Goal: Task Accomplishment & Management: Complete application form

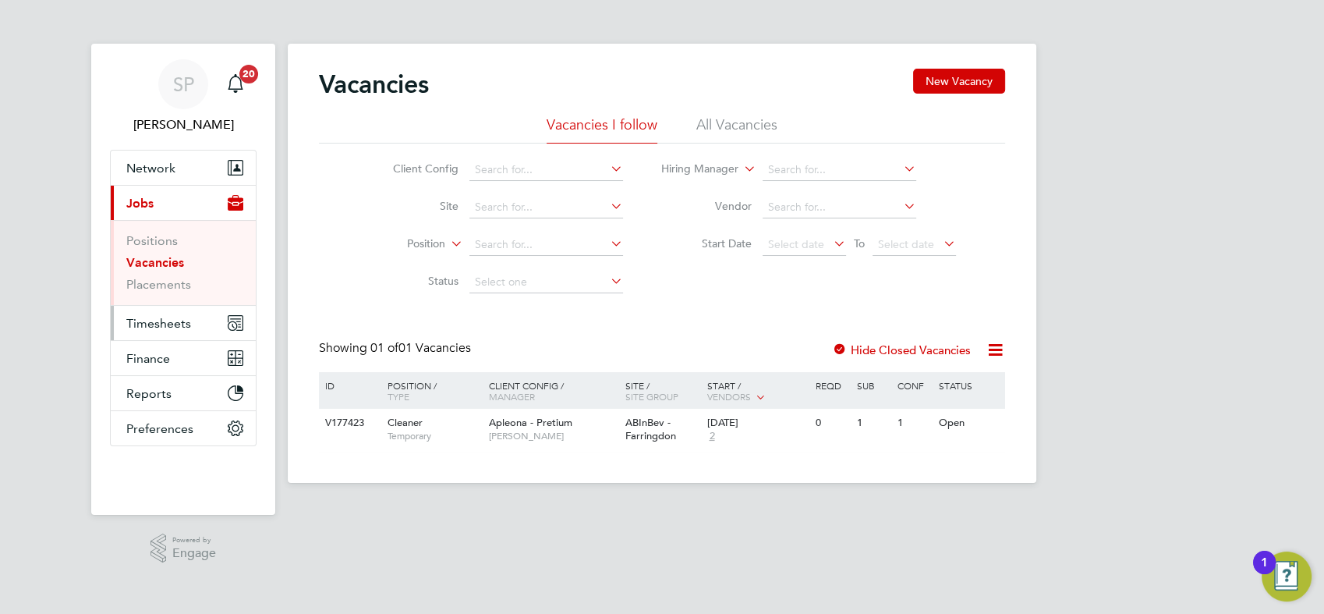
click at [159, 316] on span "Timesheets" at bounding box center [158, 323] width 65 height 15
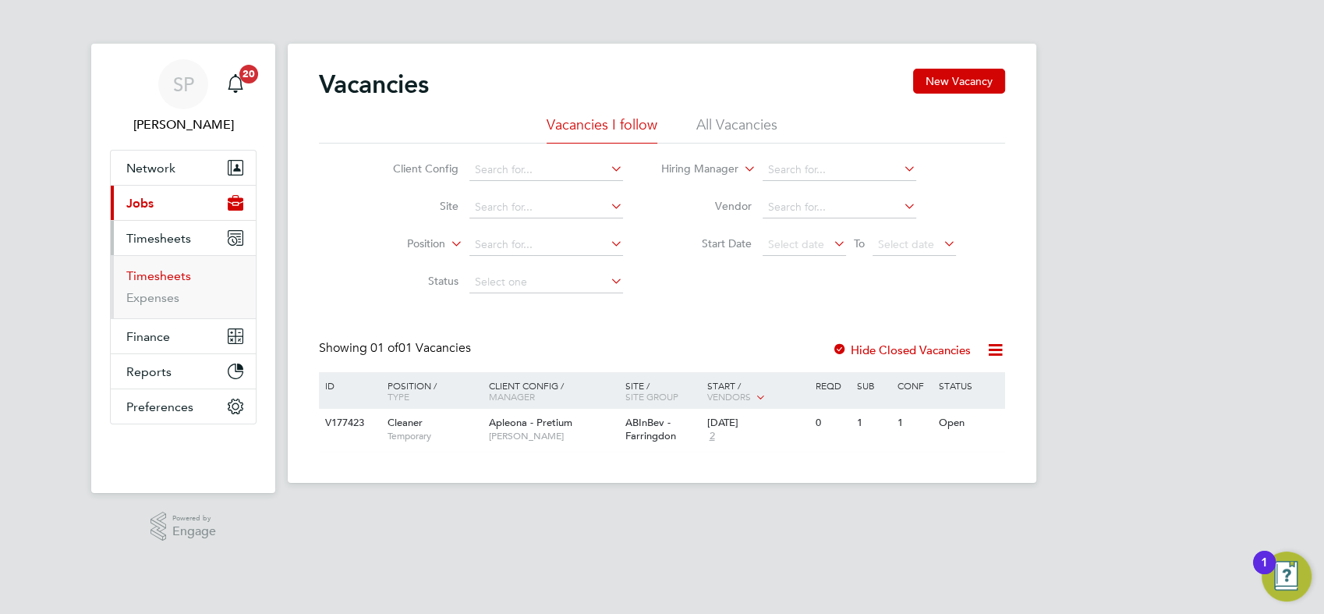
click at [169, 278] on link "Timesheets" at bounding box center [158, 275] width 65 height 15
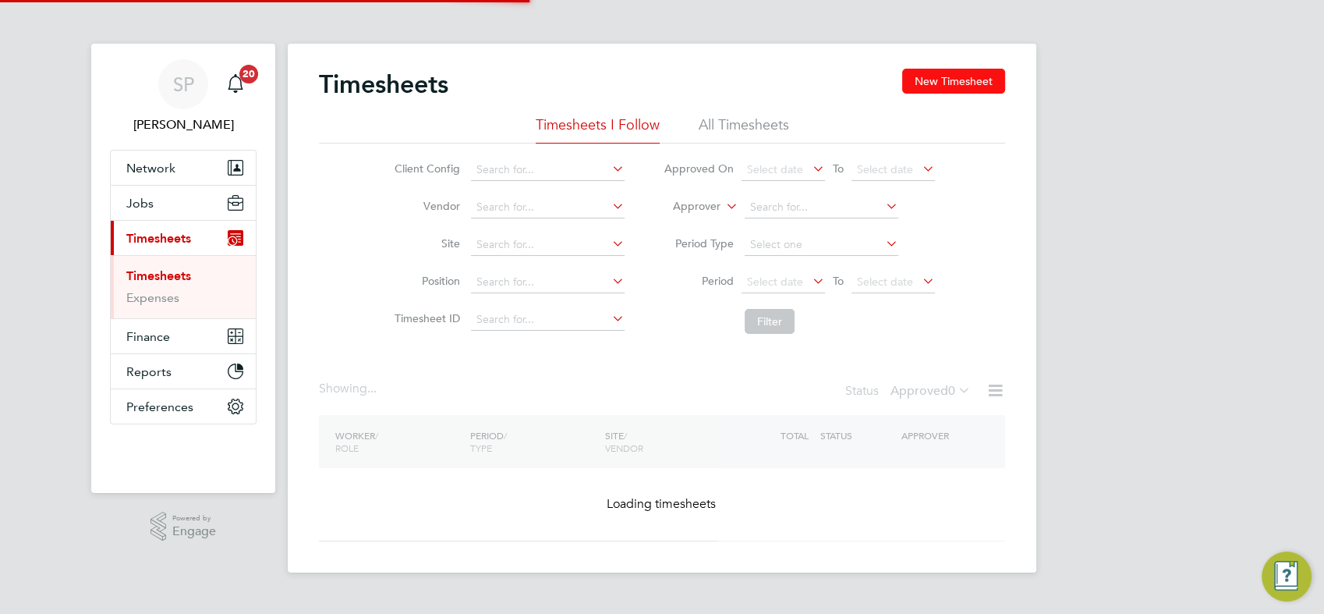
click at [983, 92] on button "New Timesheet" at bounding box center [953, 81] width 103 height 25
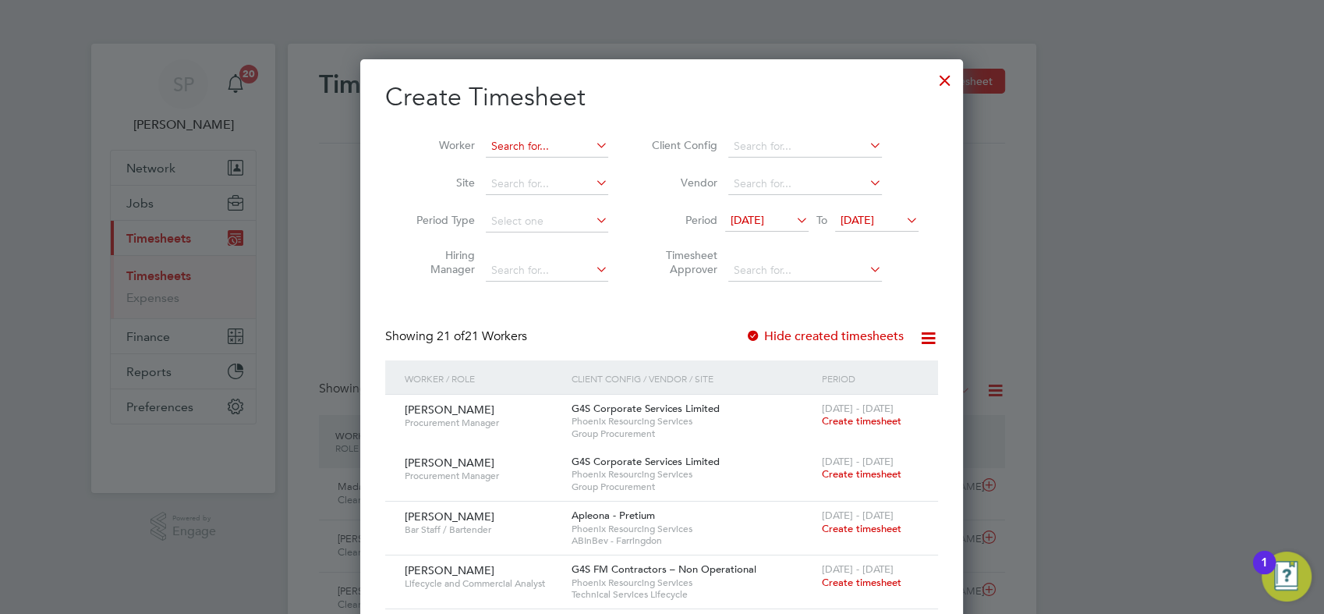
click at [493, 149] on input at bounding box center [547, 147] width 122 height 22
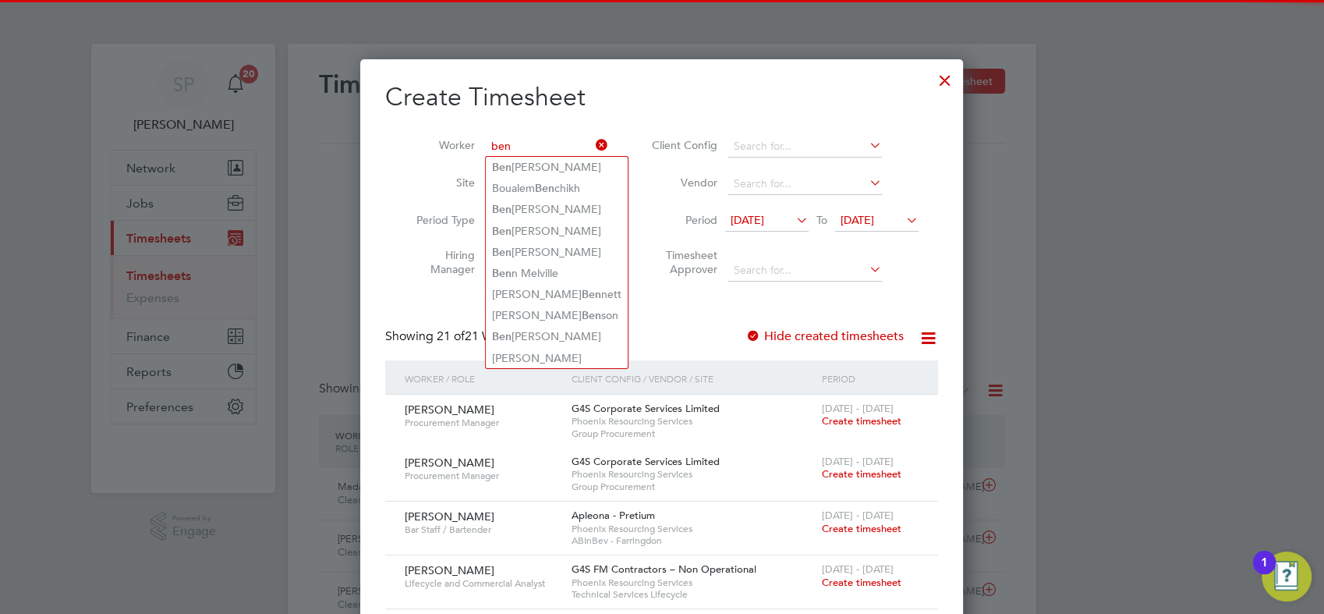
click at [517, 148] on input "ben" at bounding box center [547, 147] width 122 height 22
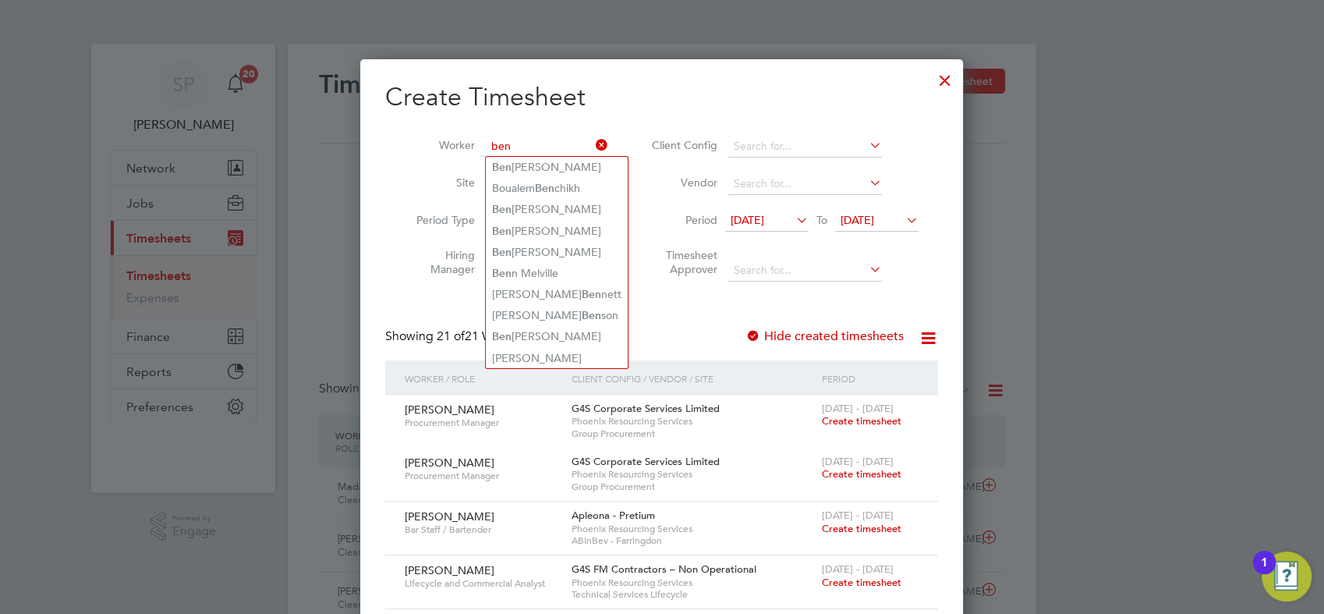
click at [517, 148] on input "ben" at bounding box center [547, 147] width 122 height 22
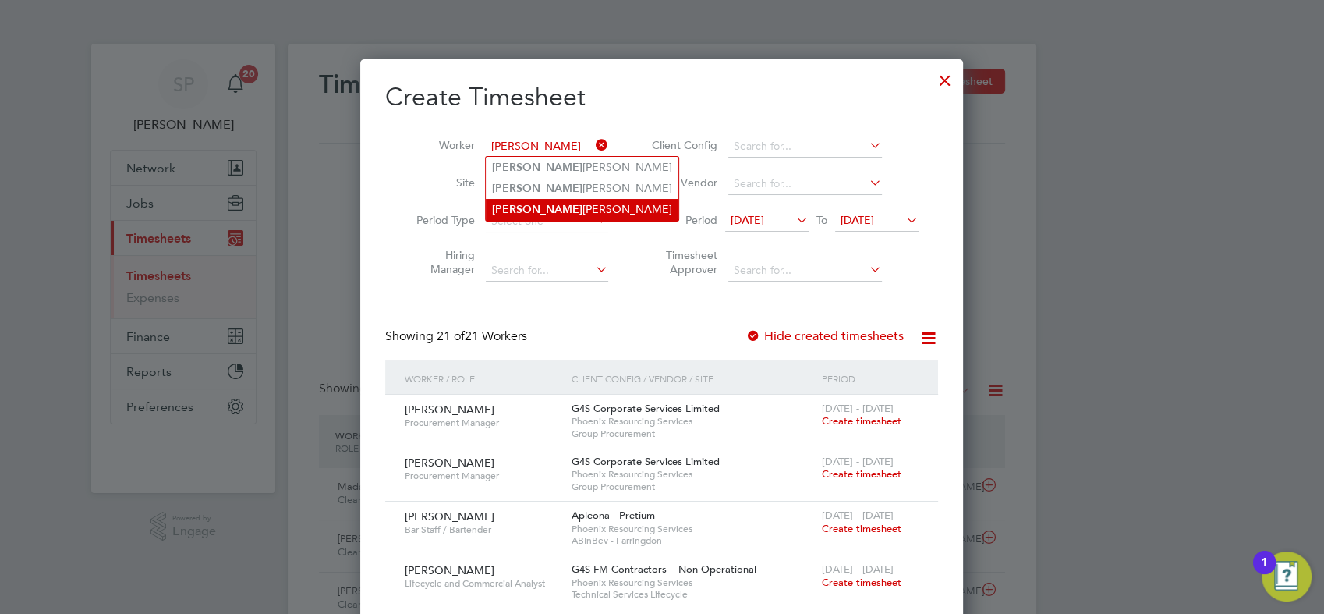
click at [548, 216] on li "Akwasi Ofori" at bounding box center [582, 209] width 193 height 21
type input "[PERSON_NAME]"
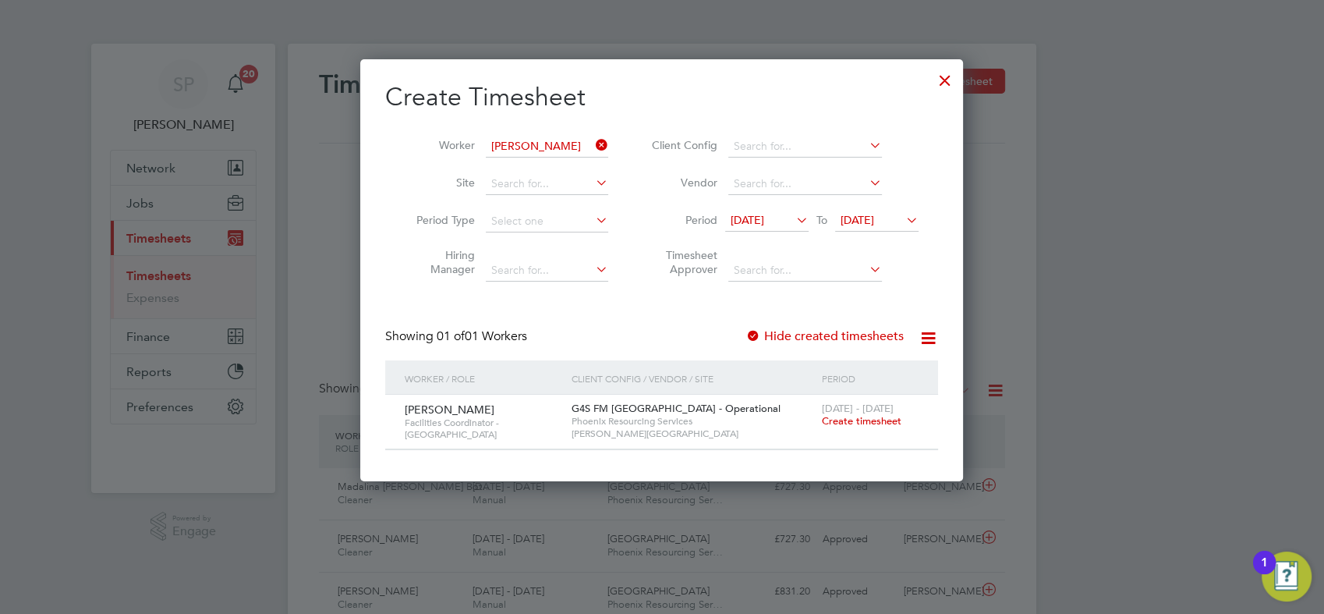
click at [841, 422] on span "Create timesheet" at bounding box center [862, 420] width 80 height 13
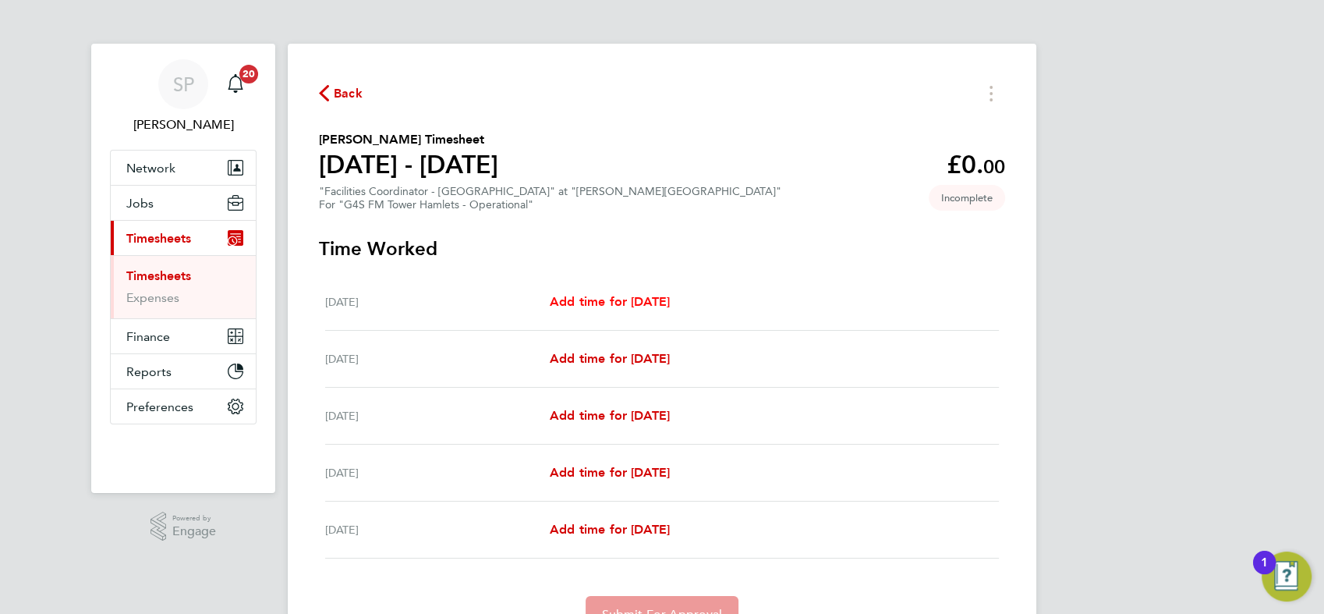
click at [597, 296] on span "Add time for [DATE]" at bounding box center [610, 301] width 120 height 15
select select "60"
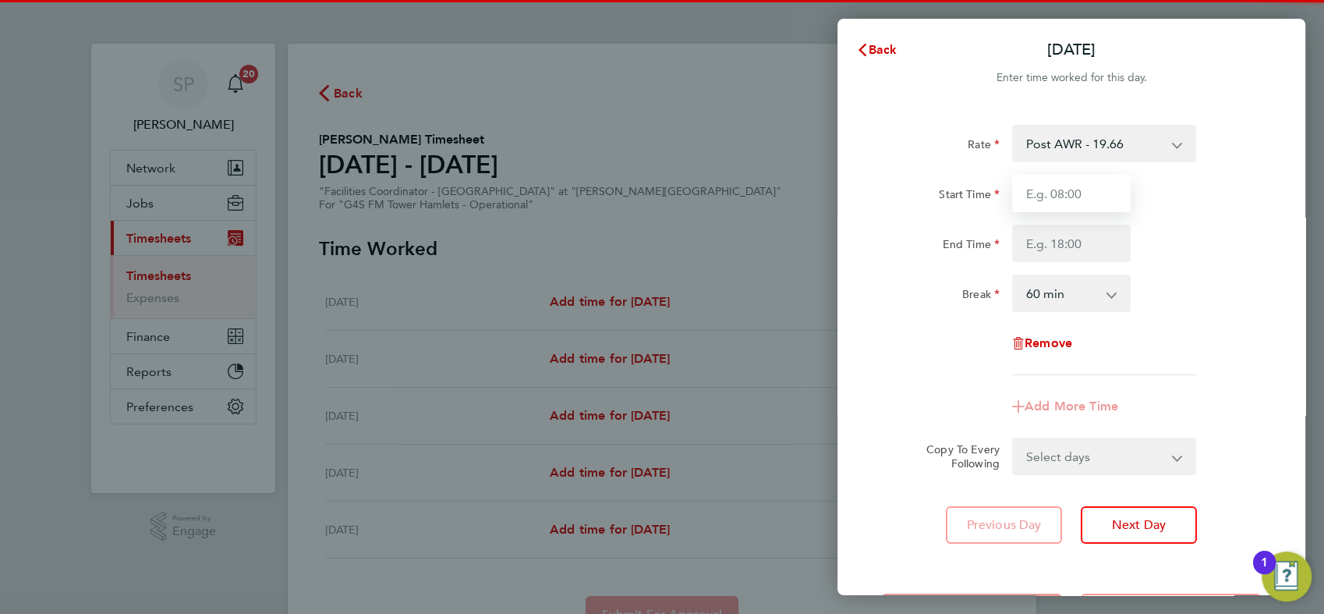
click at [1061, 188] on input "Start Time" at bounding box center [1071, 193] width 119 height 37
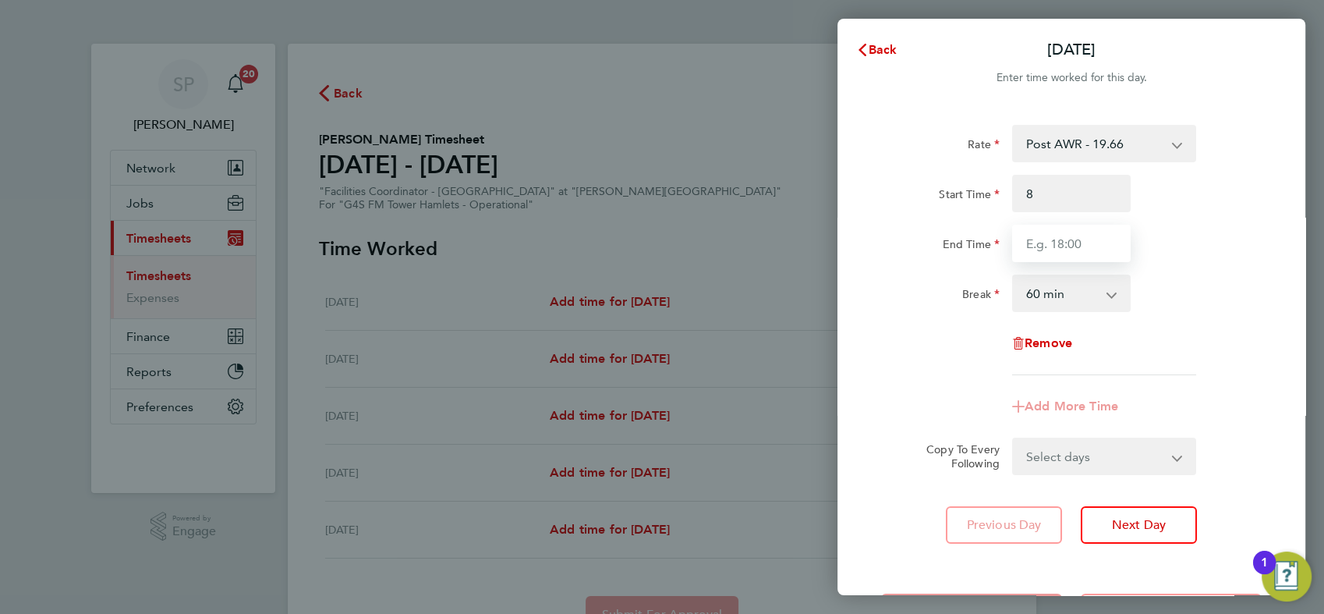
type input "08:00"
type input "01:00"
select select "15"
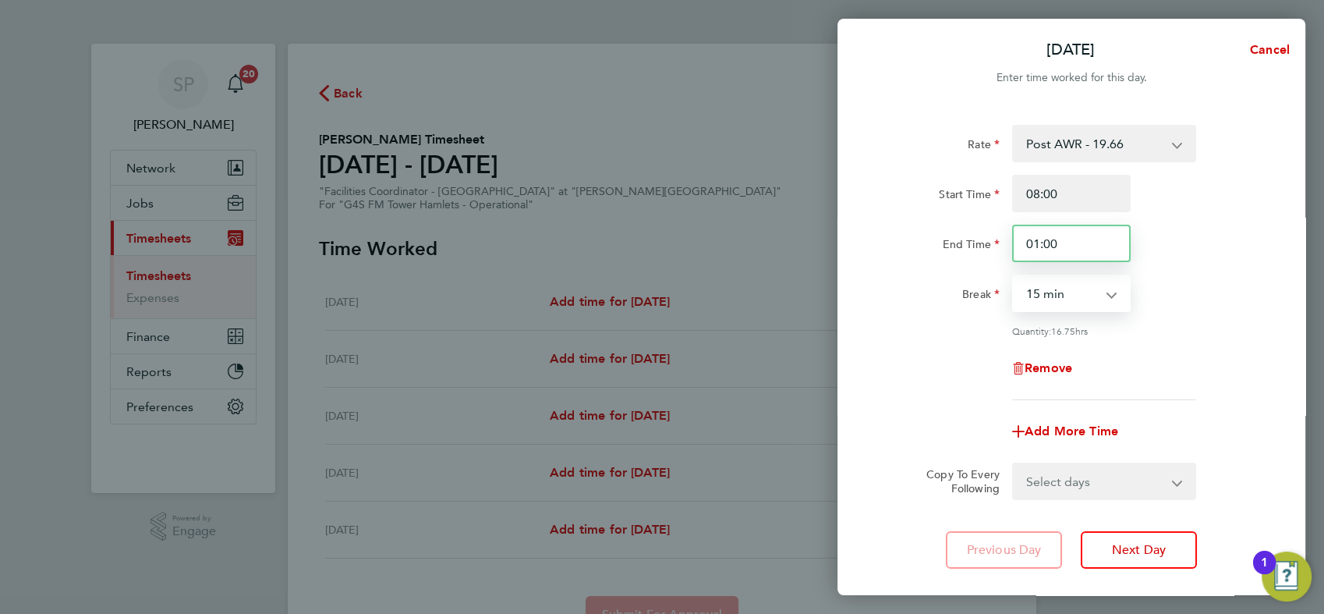
click at [1092, 245] on input "01:00" at bounding box center [1071, 243] width 119 height 37
type input "17:00"
select select "60"
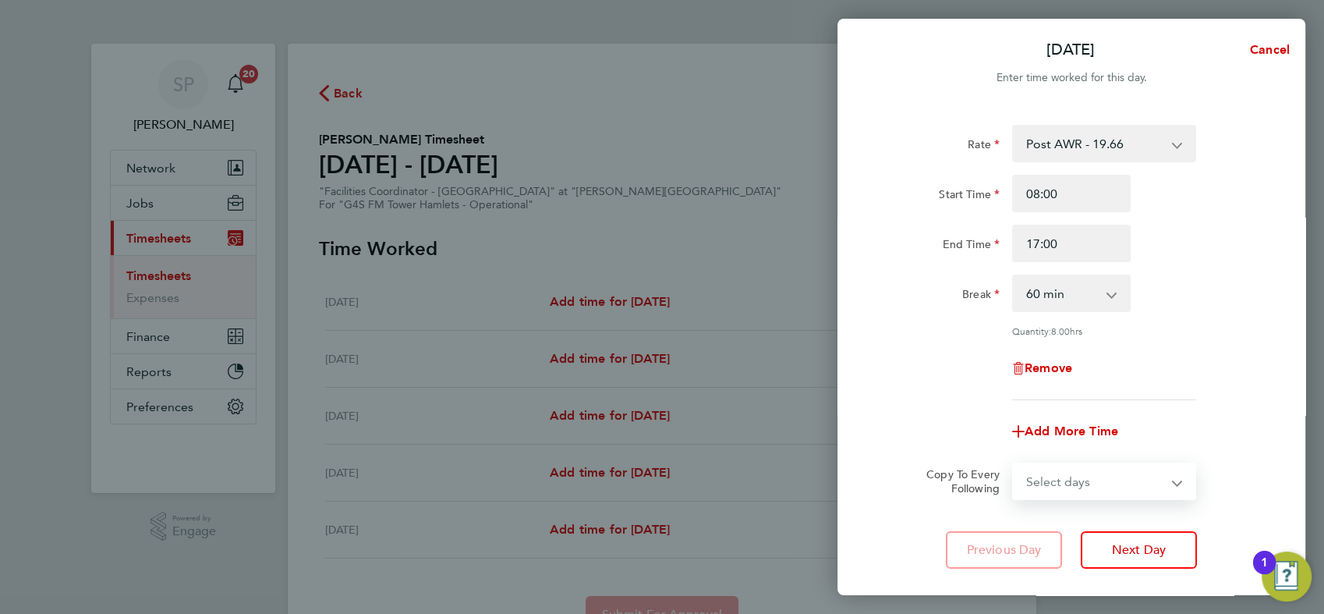
click at [1083, 464] on select "Select days Day [DATE] [DATE] [DATE] [DATE]" at bounding box center [1096, 481] width 164 height 34
select select "DAY"
click at [1014, 464] on select "Select days Day [DATE] [DATE] [DATE] [DATE]" at bounding box center [1096, 481] width 164 height 34
select select "[DATE]"
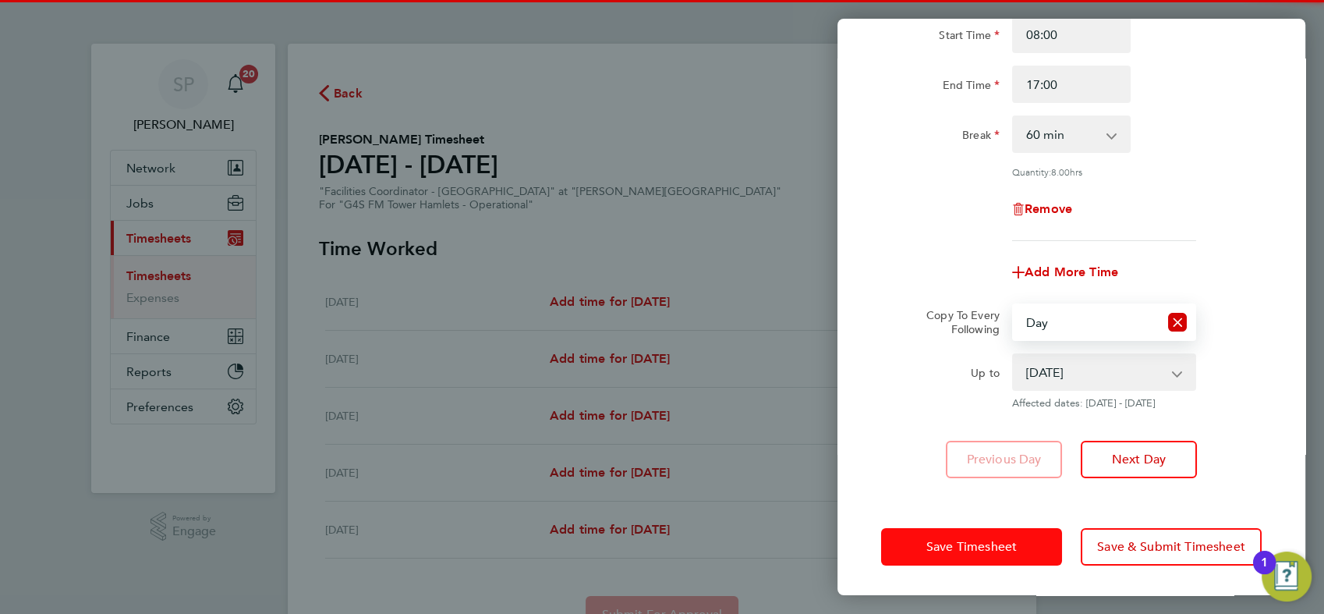
click at [948, 547] on span "Save Timesheet" at bounding box center [971, 547] width 90 height 16
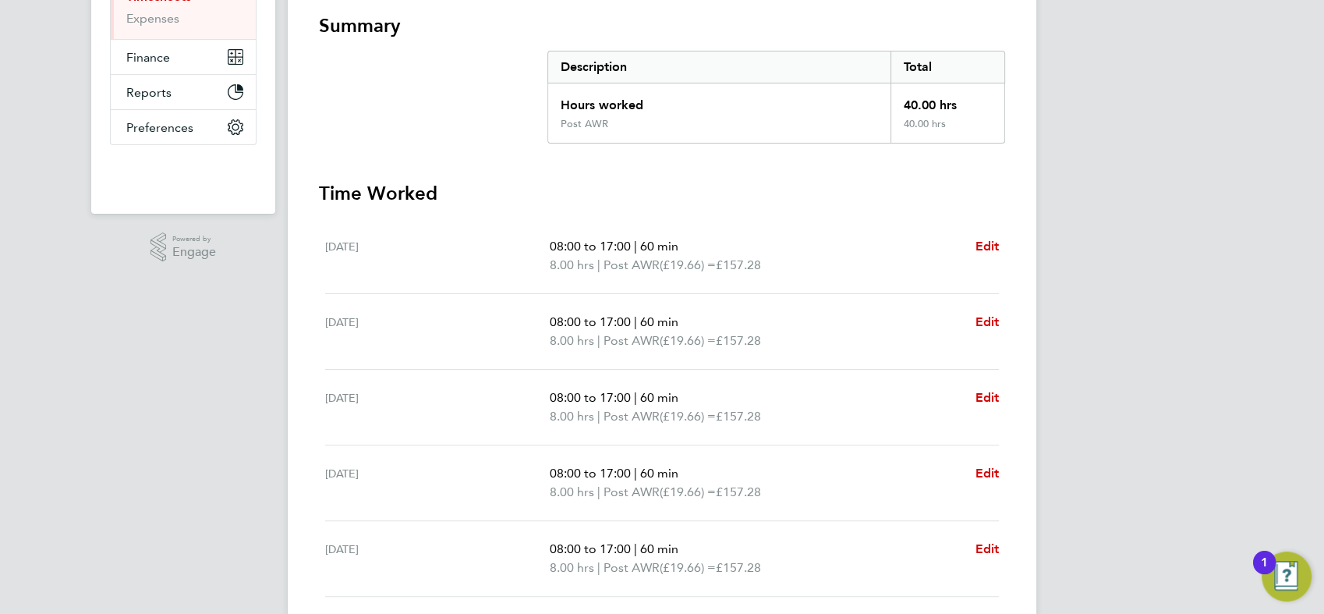
scroll to position [398, 0]
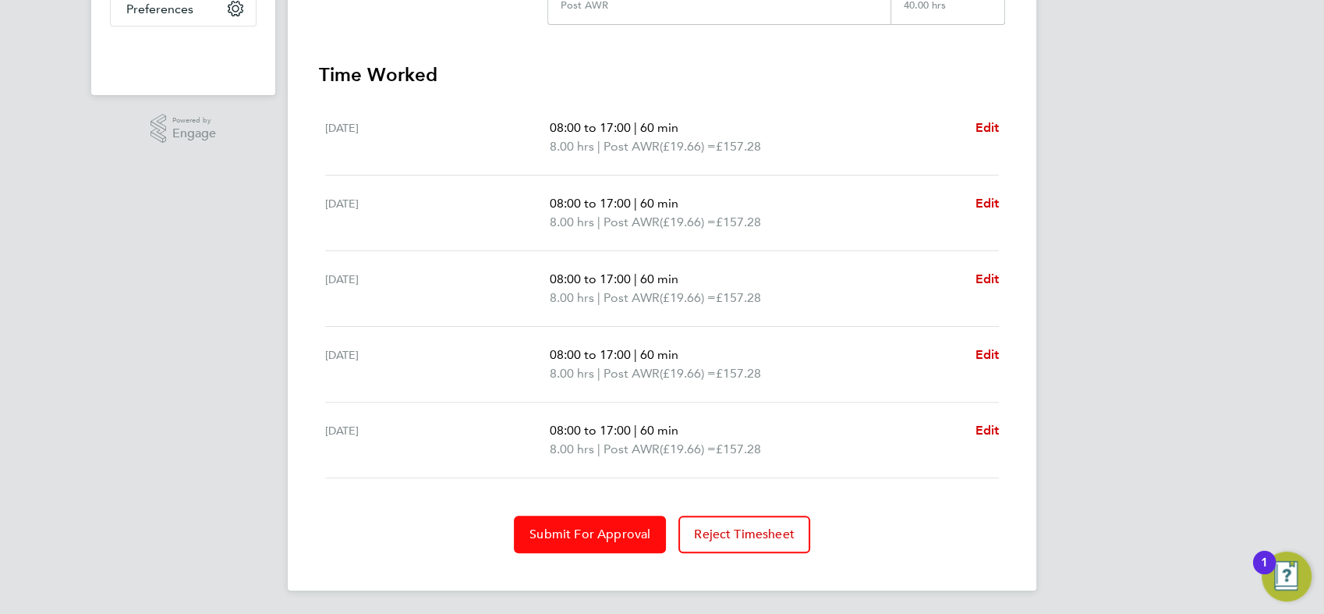
click at [629, 540] on button "Submit For Approval" at bounding box center [590, 533] width 152 height 37
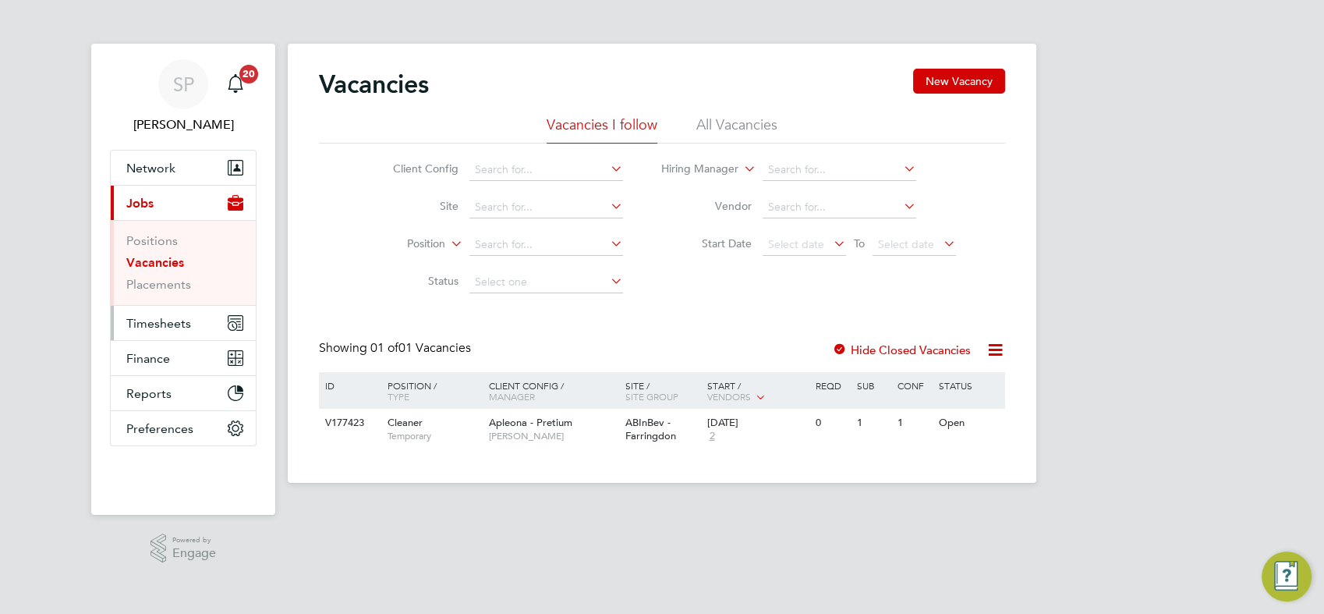
click at [161, 318] on span "Timesheets" at bounding box center [158, 323] width 65 height 15
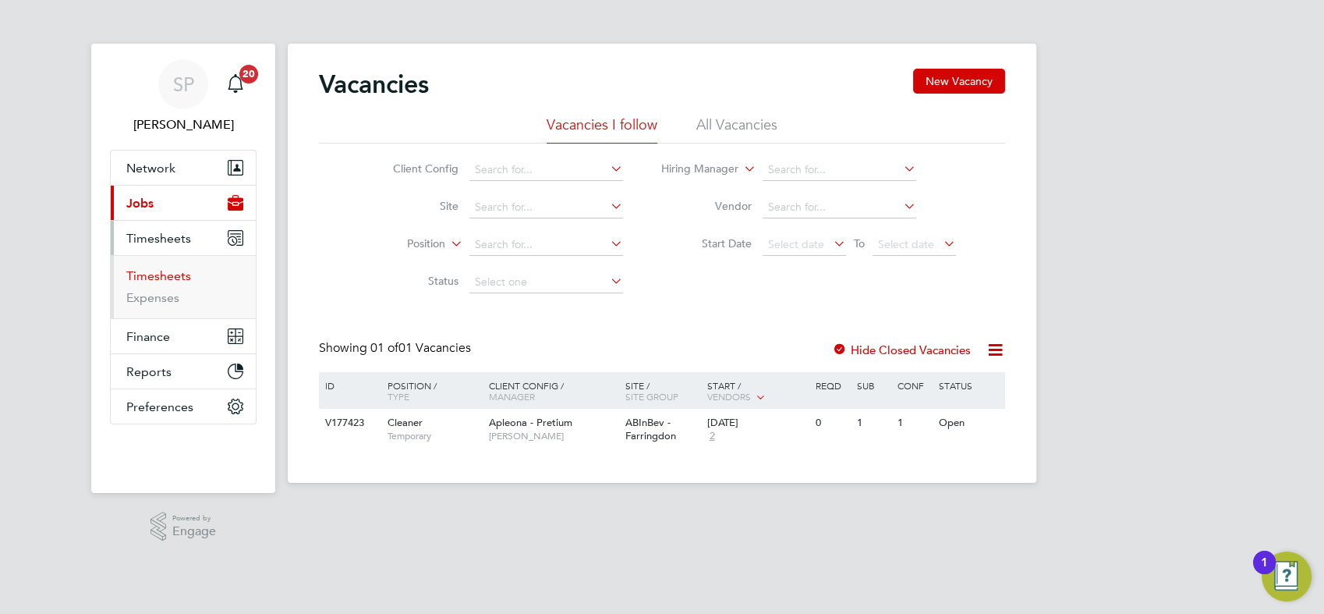
drag, startPoint x: 158, startPoint y: 272, endPoint x: 181, endPoint y: 286, distance: 27.3
click at [160, 272] on link "Timesheets" at bounding box center [158, 275] width 65 height 15
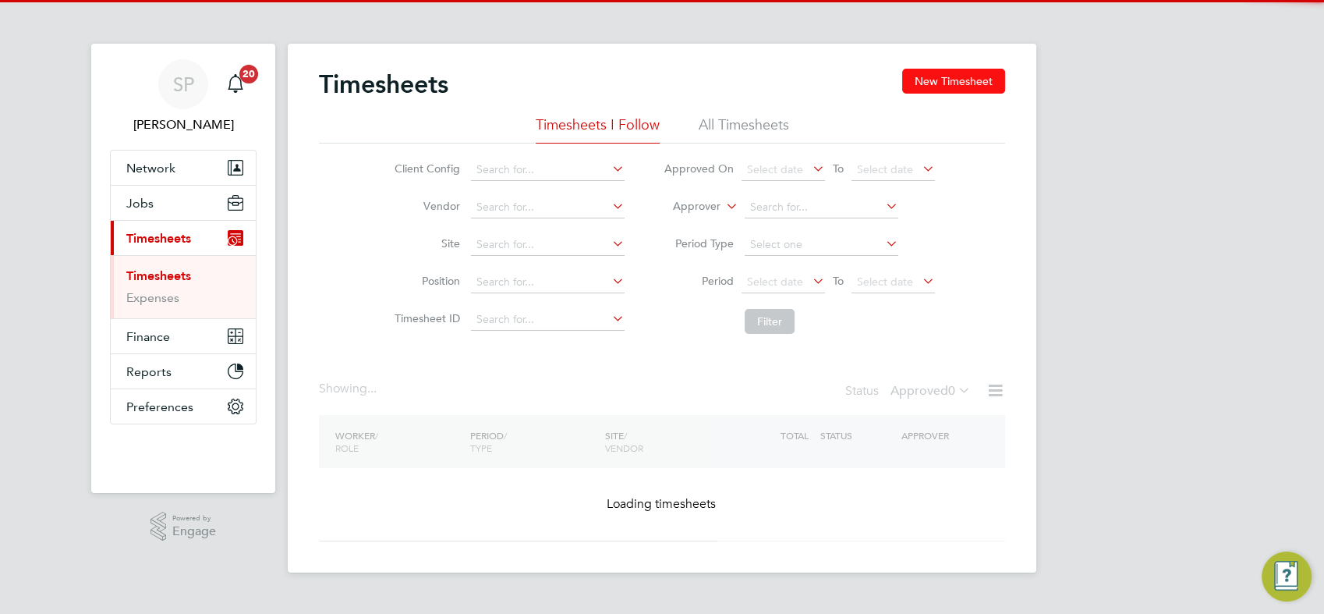
click at [954, 86] on button "New Timesheet" at bounding box center [953, 81] width 103 height 25
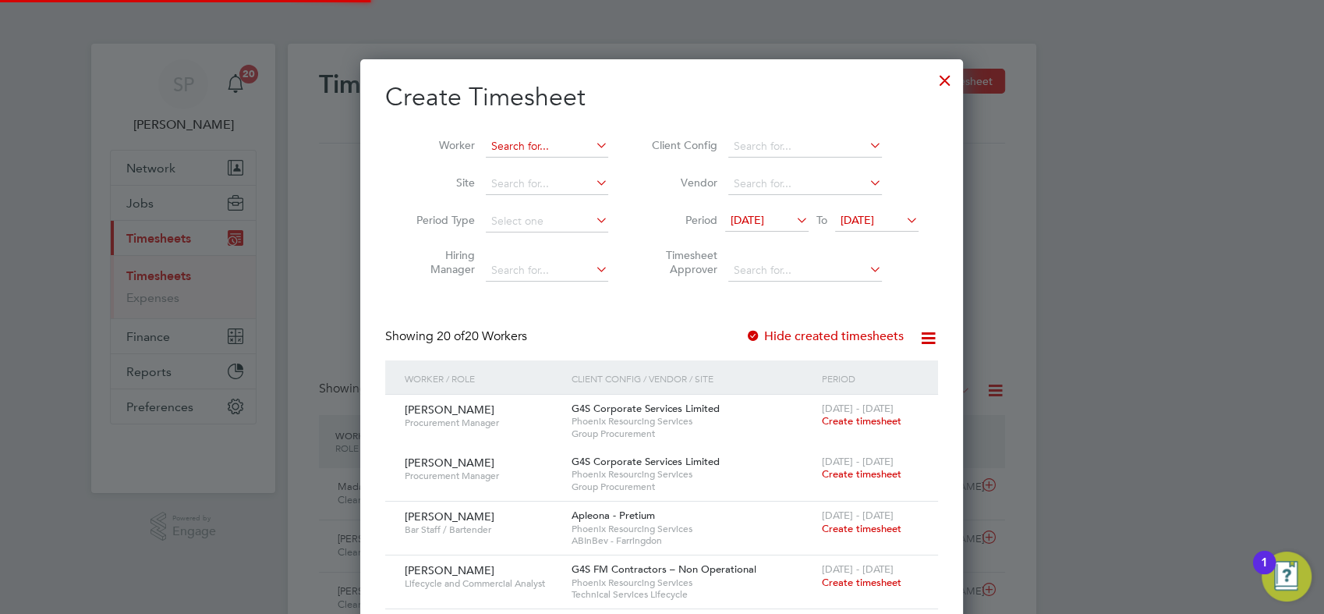
click at [511, 154] on input at bounding box center [547, 147] width 122 height 22
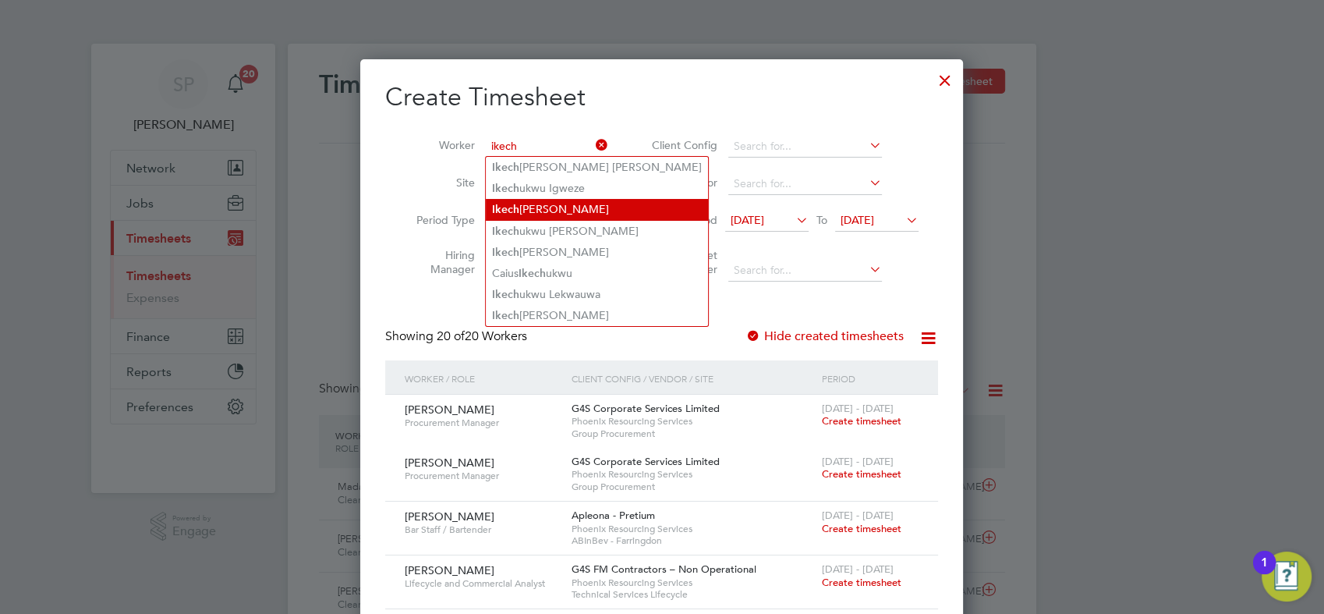
click at [584, 207] on li "Ikech uku Iwuchuku" at bounding box center [597, 209] width 222 height 21
type input "[PERSON_NAME]"
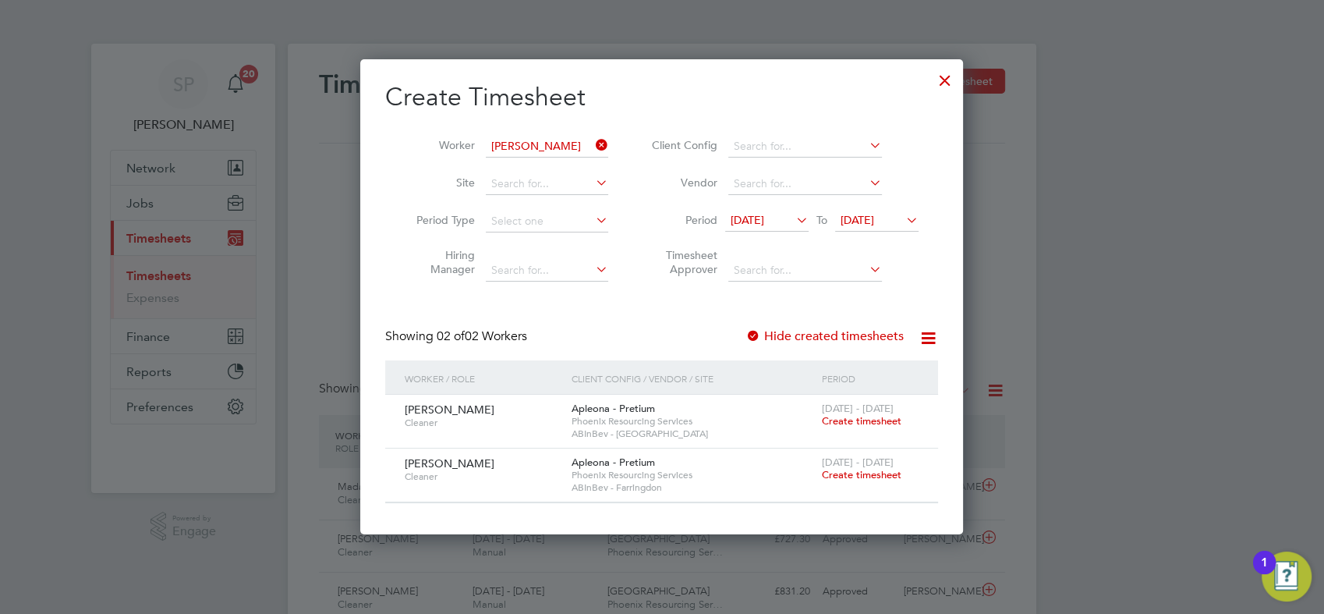
click at [848, 418] on span "Create timesheet" at bounding box center [862, 420] width 80 height 13
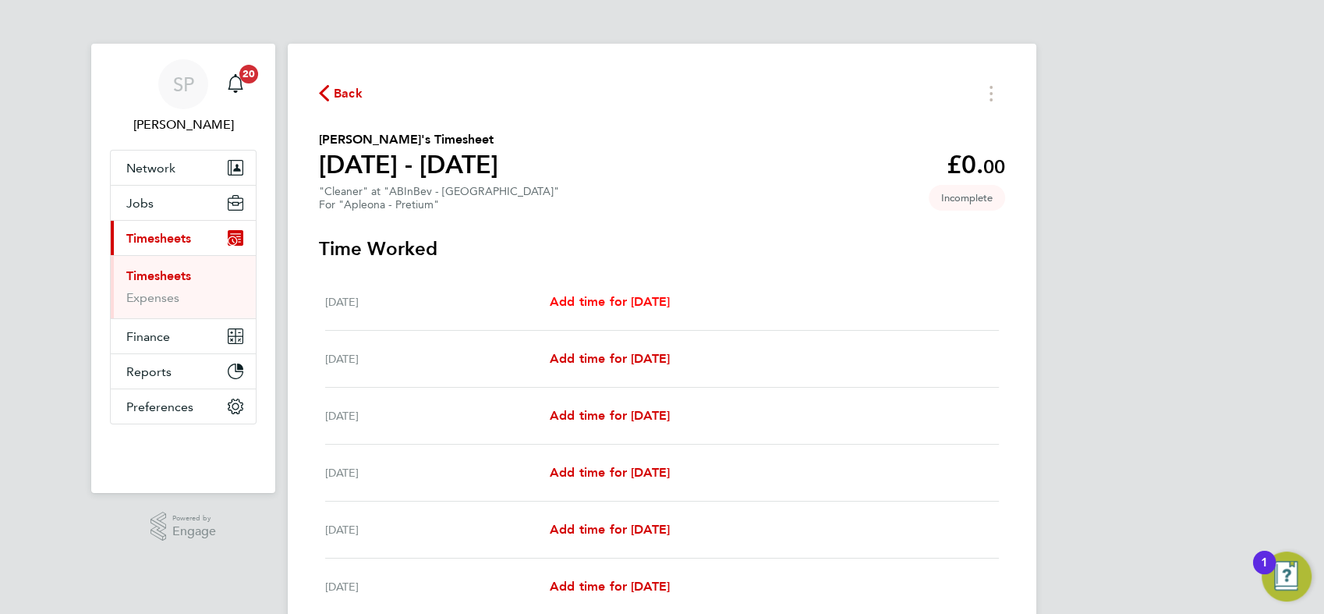
click at [655, 299] on span "Add time for [DATE]" at bounding box center [610, 301] width 120 height 15
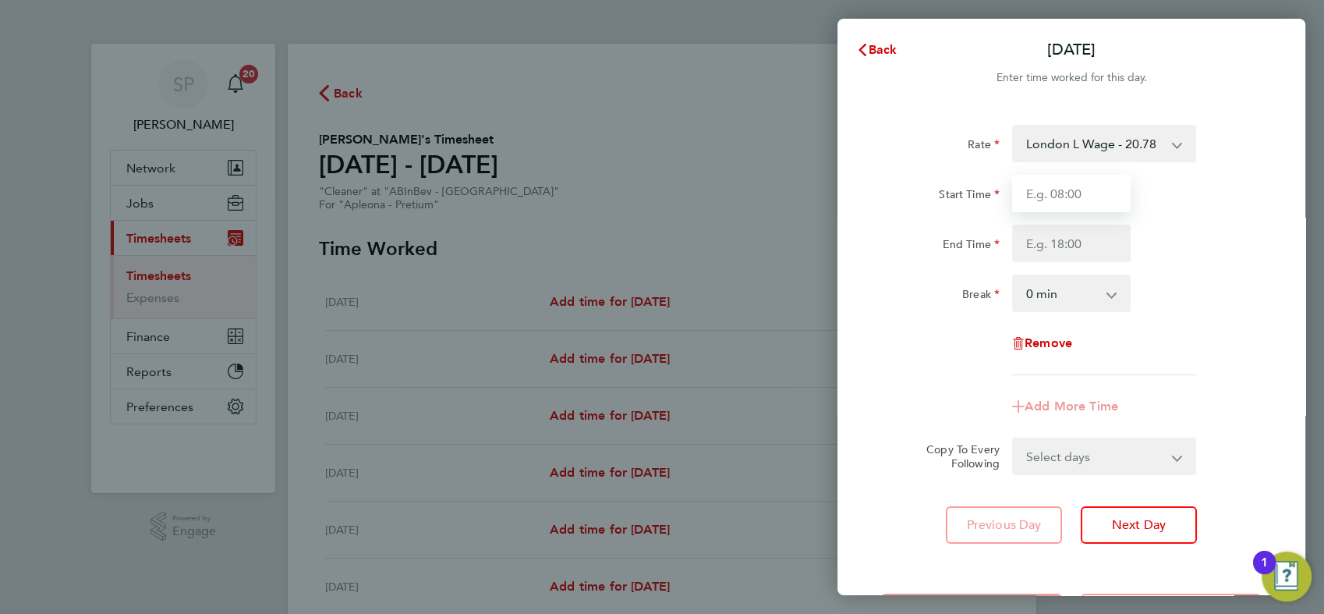
click at [1047, 186] on input "Start Time" at bounding box center [1071, 193] width 119 height 37
type input "07:00"
type input "09:00"
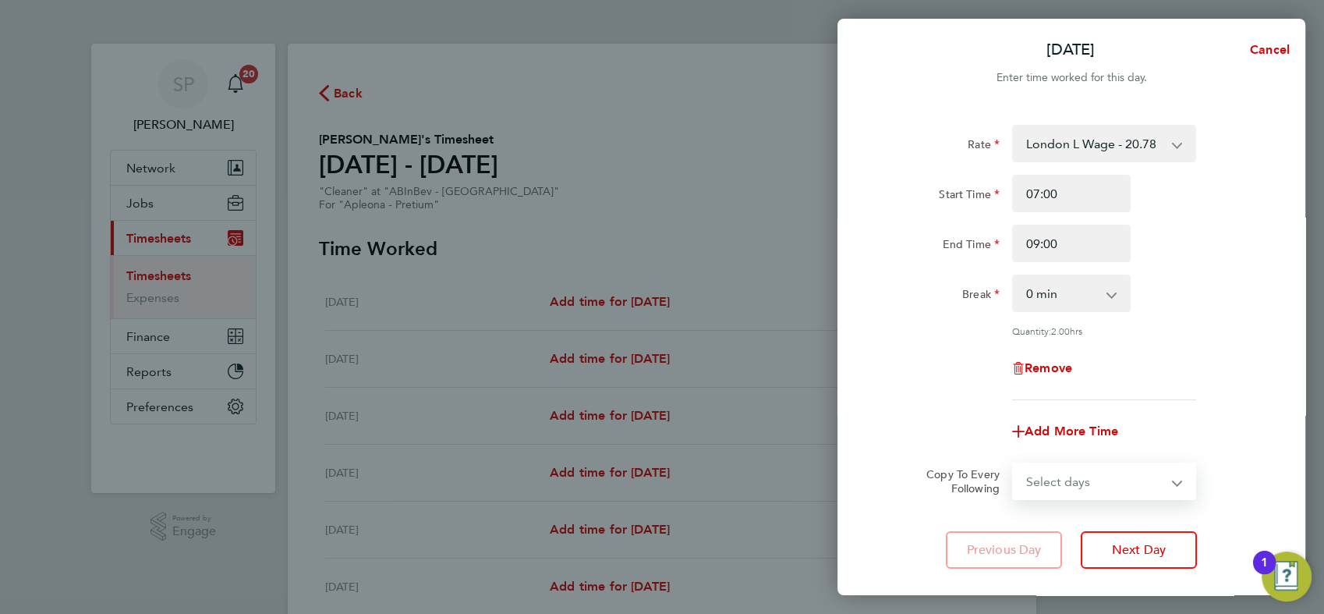
click at [1054, 474] on select "Select days Day Weekday (Mon-Fri) [DATE] [DATE] [DATE] [DATE] [DATE] [DATE]" at bounding box center [1096, 481] width 164 height 34
select select "SUN"
click at [1014, 464] on select "Select days Day Weekday (Mon-Fri) [DATE] [DATE] [DATE] [DATE] [DATE] [DATE]" at bounding box center [1096, 481] width 164 height 34
select select "[DATE]"
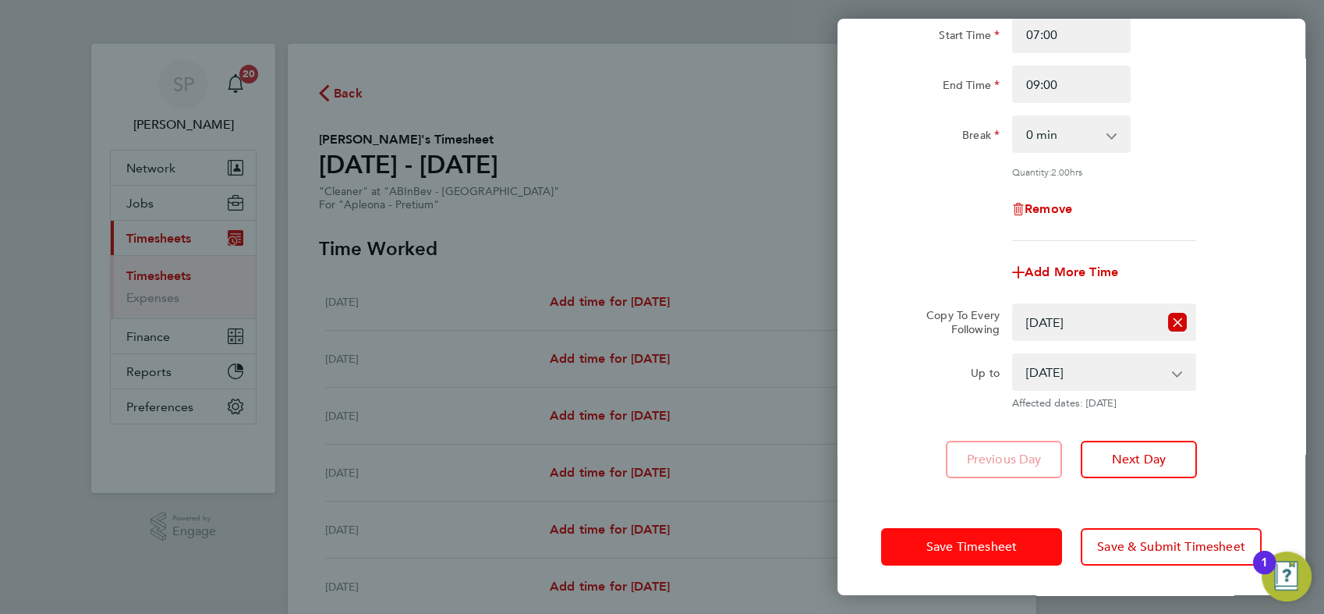
click at [945, 536] on button "Save Timesheet" at bounding box center [971, 546] width 181 height 37
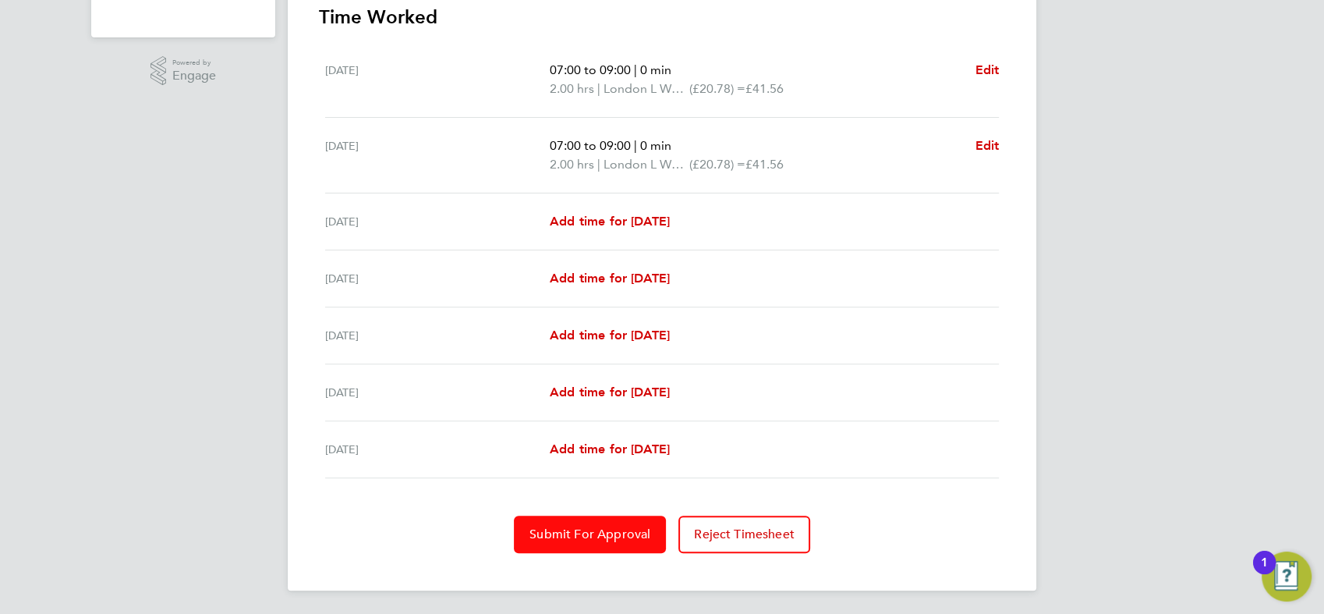
click at [631, 530] on span "Submit For Approval" at bounding box center [590, 534] width 121 height 16
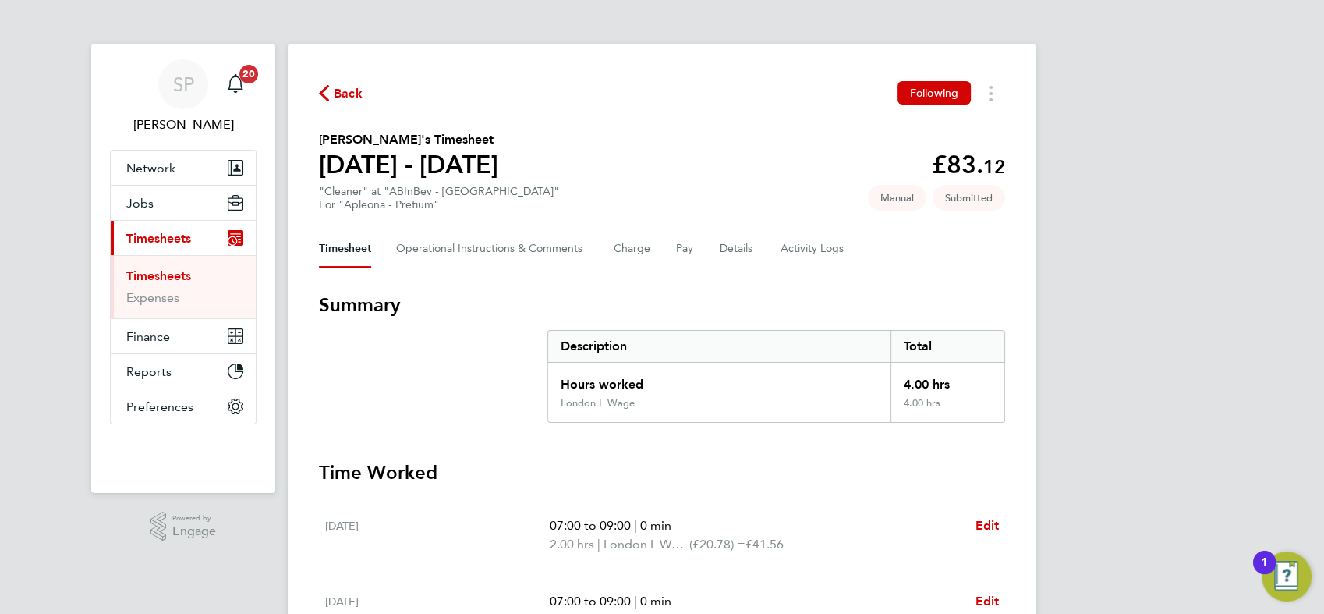
click at [345, 94] on span "Back" at bounding box center [348, 93] width 29 height 19
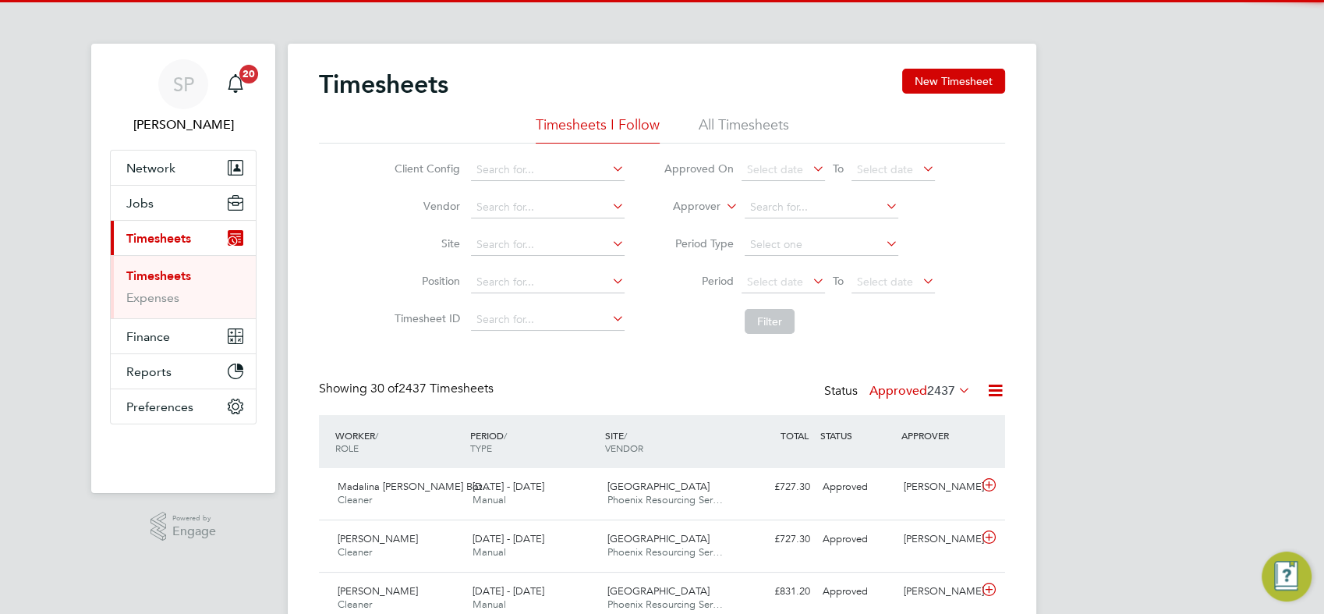
click at [988, 94] on div "Timesheets New Timesheet" at bounding box center [662, 92] width 686 height 47
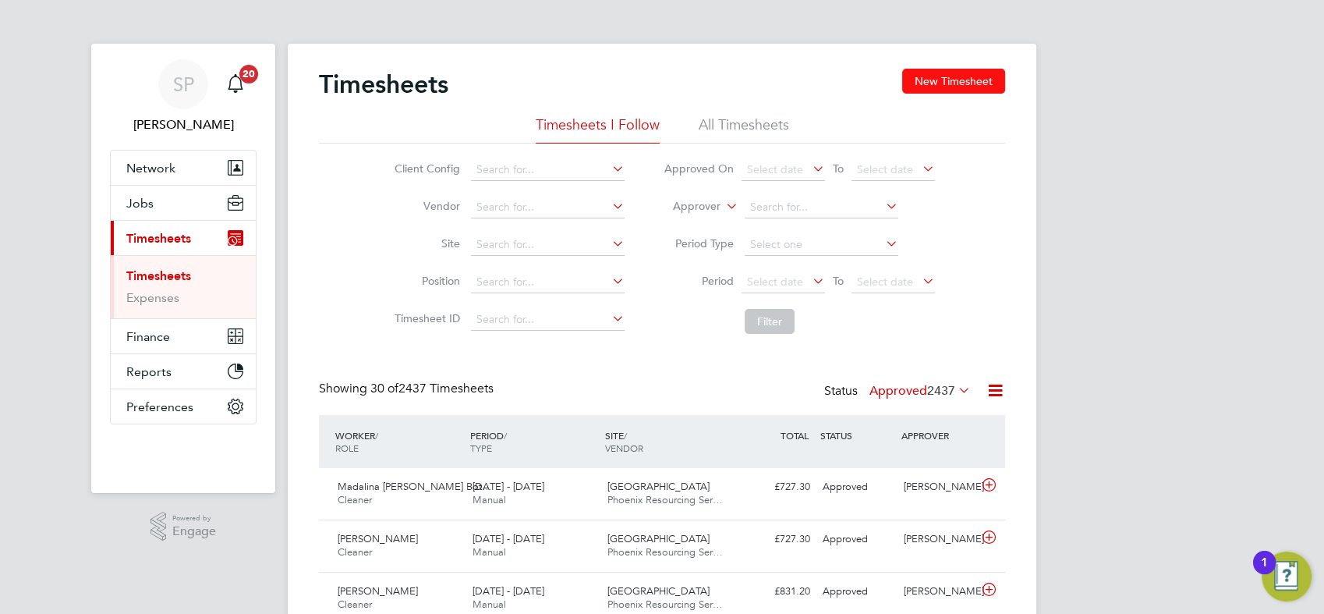
click at [987, 87] on button "New Timesheet" at bounding box center [953, 81] width 103 height 25
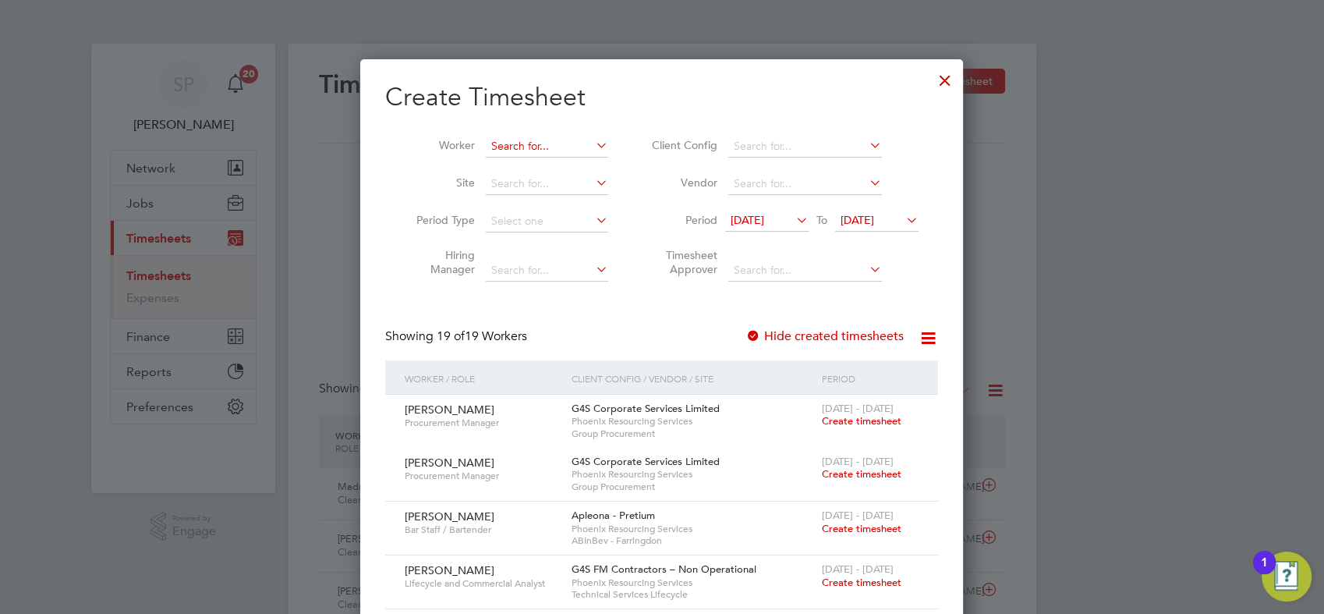
click at [515, 143] on input at bounding box center [547, 147] width 122 height 22
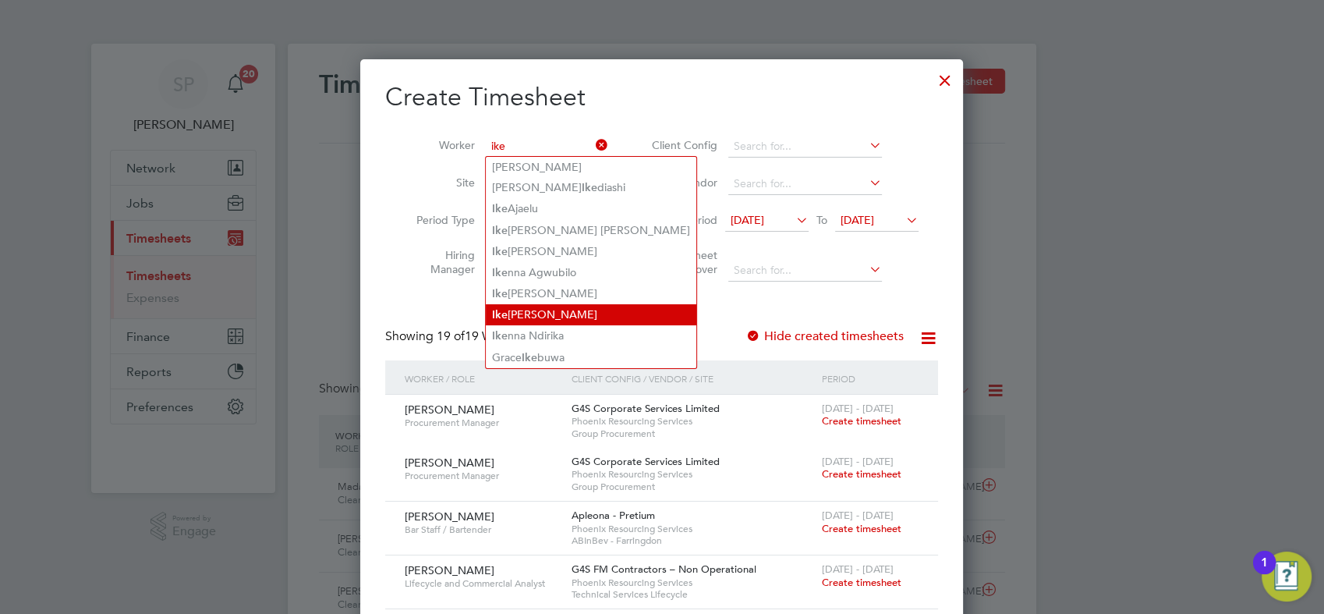
click at [579, 304] on li "[PERSON_NAME]" at bounding box center [591, 314] width 211 height 21
type input "[PERSON_NAME]"
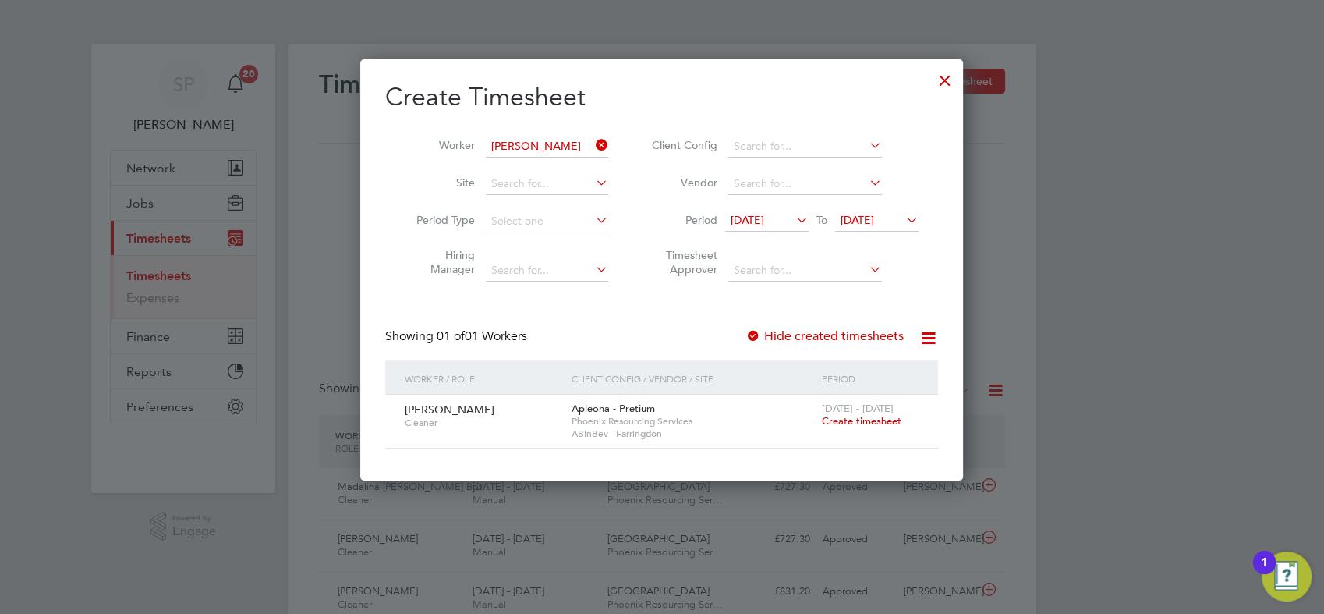
click at [859, 416] on span "Create timesheet" at bounding box center [862, 420] width 80 height 13
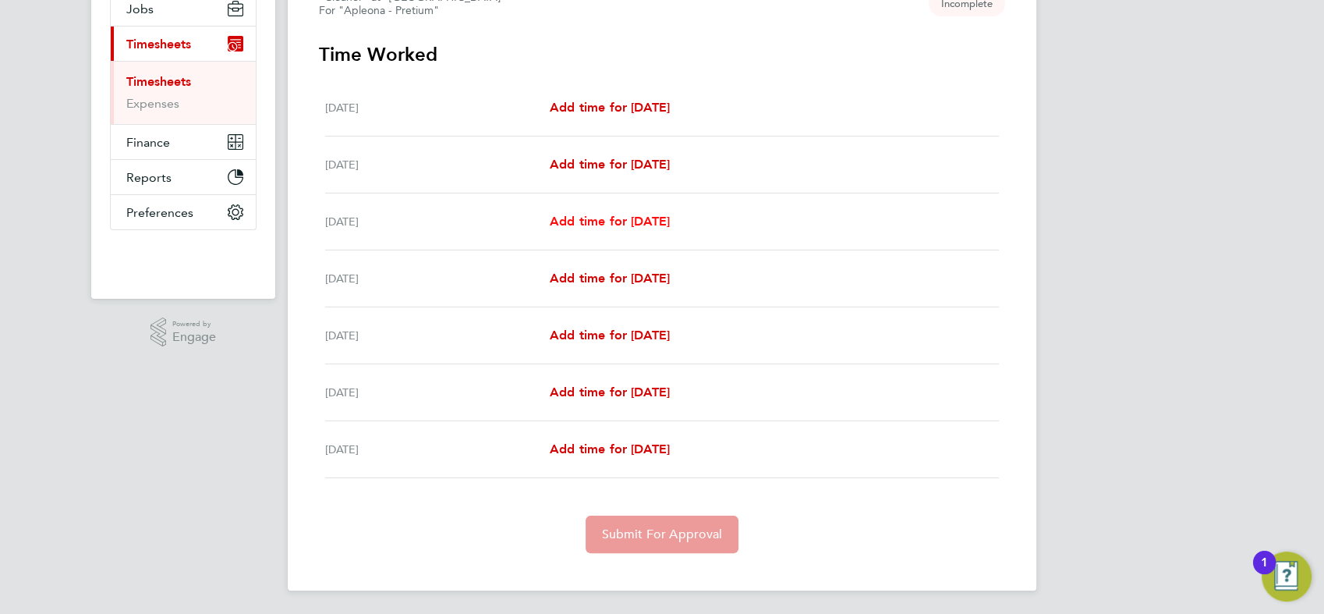
click at [628, 228] on link "Add time for [DATE]" at bounding box center [610, 221] width 120 height 19
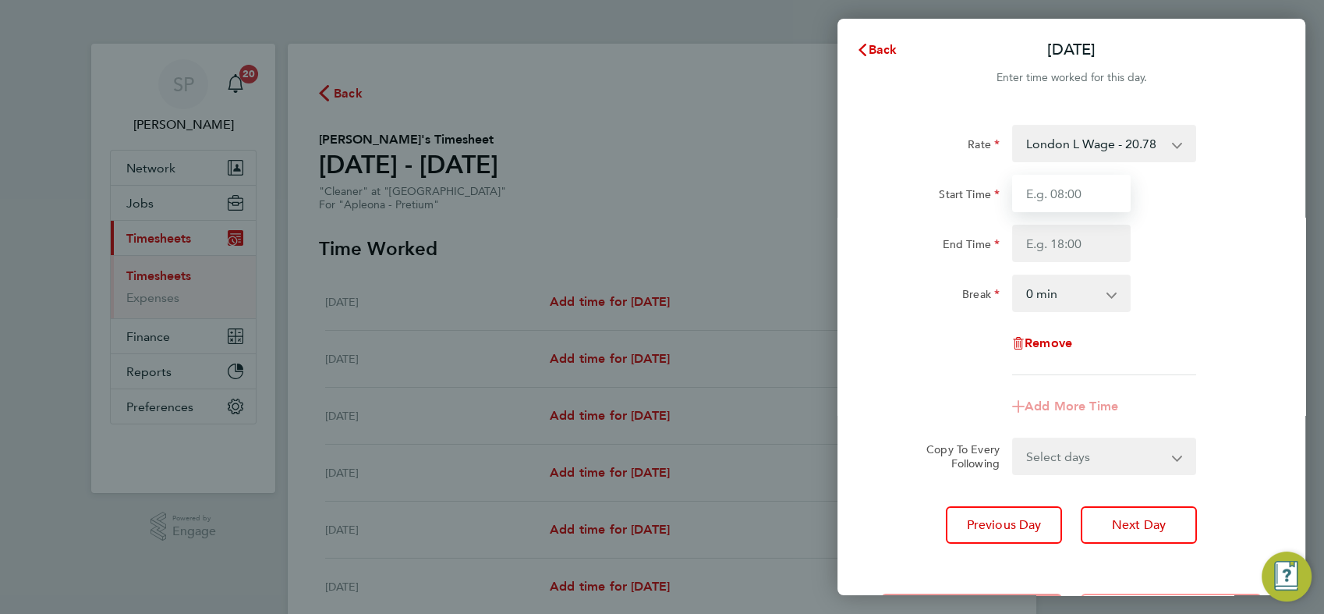
click at [1034, 197] on input "Start Time" at bounding box center [1071, 193] width 119 height 37
type input "18:00"
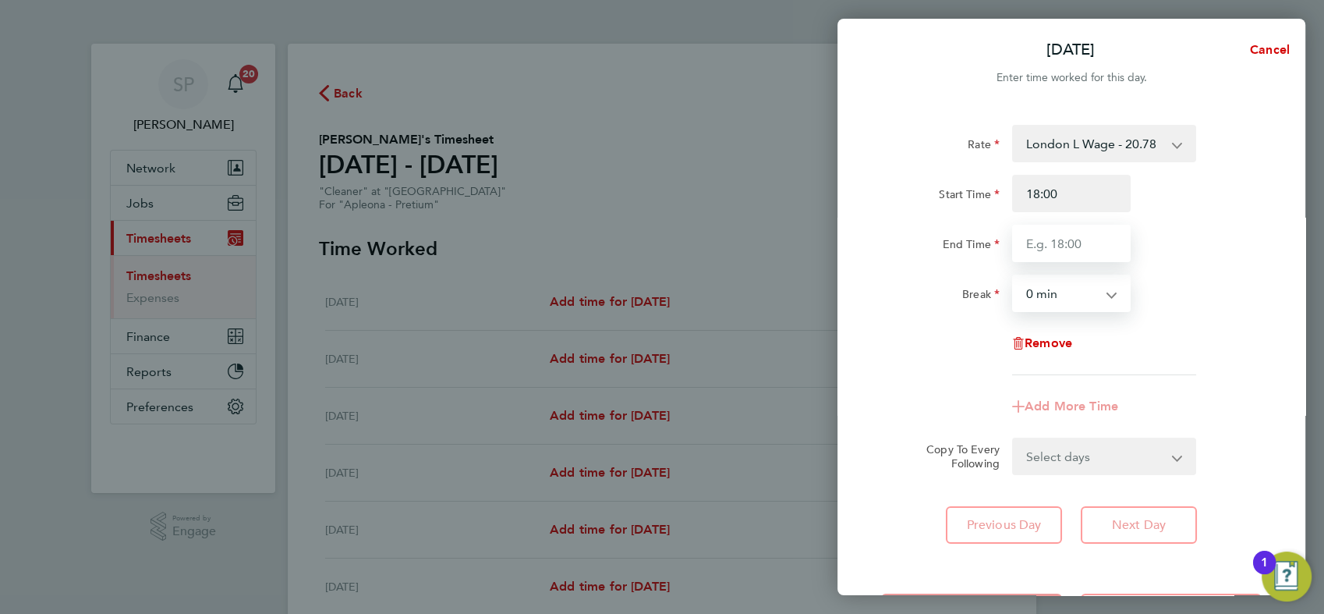
click at [1040, 225] on input "End Time" at bounding box center [1071, 243] width 119 height 37
type input "22:00"
click at [1157, 308] on div "Break 0 min 15 min 30 min 45 min 60 min 75 min 90 min" at bounding box center [1071, 293] width 393 height 37
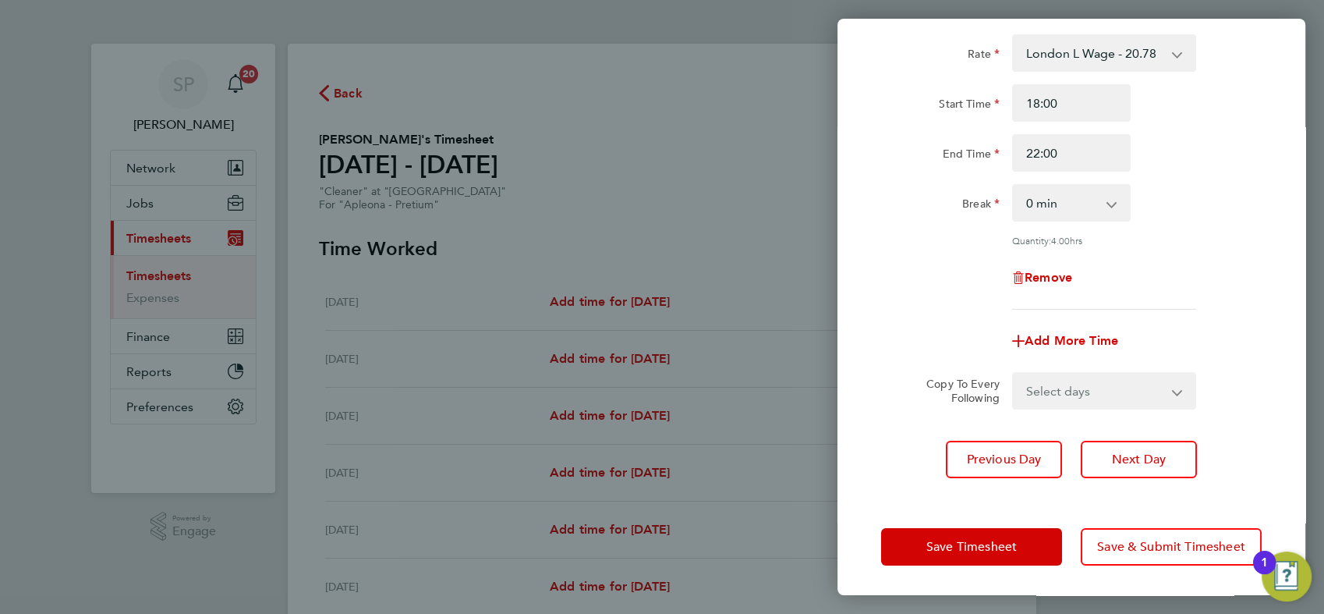
click at [1086, 402] on select "Select days Day [DATE] [DATE] [DATE] [DATE]" at bounding box center [1096, 391] width 164 height 34
click at [1086, 392] on select "Select days Day [DATE] [DATE] [DATE] [DATE]" at bounding box center [1096, 391] width 164 height 34
select select "DAY"
click at [1014, 374] on select "Select days Day [DATE] [DATE] [DATE] [DATE]" at bounding box center [1096, 391] width 164 height 34
select select "[DATE]"
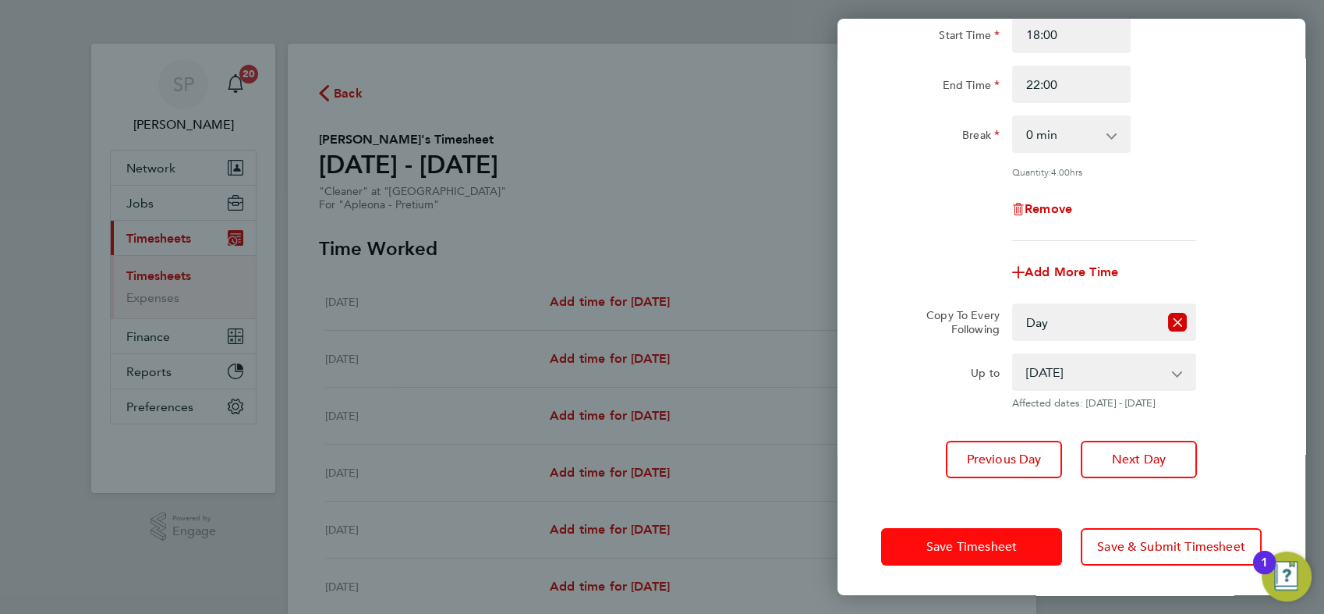
click at [948, 557] on button "Save Timesheet" at bounding box center [971, 546] width 181 height 37
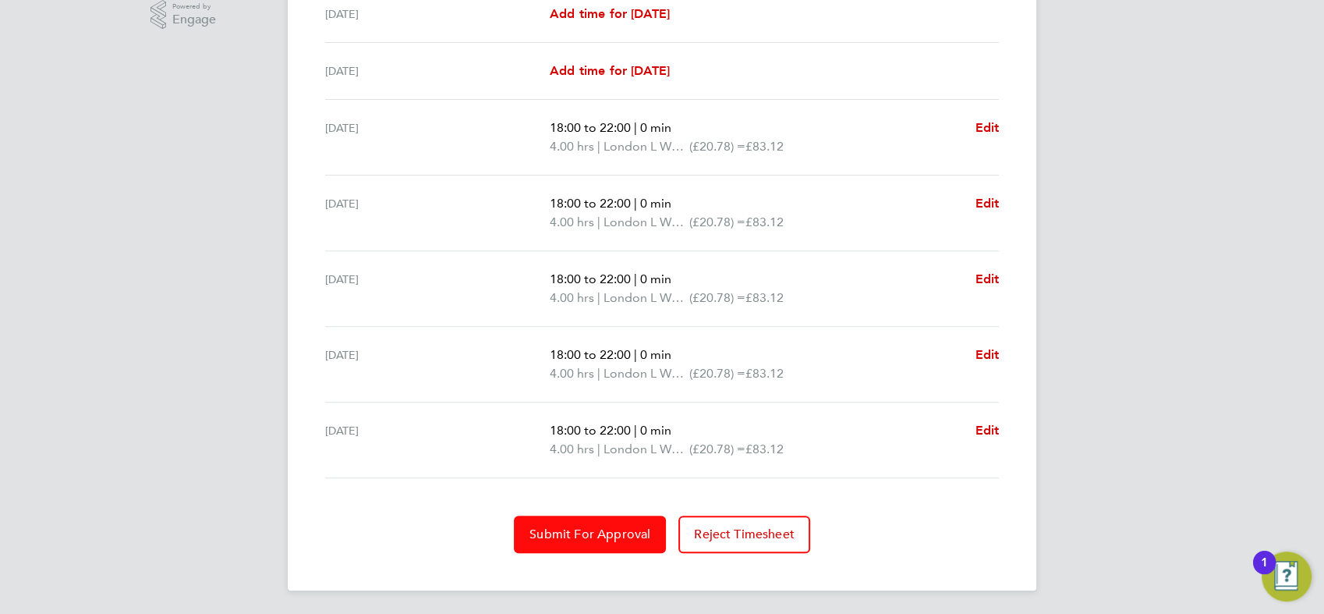
click at [598, 519] on button "Submit For Approval" at bounding box center [590, 533] width 152 height 37
